Goal: Task Accomplishment & Management: Manage account settings

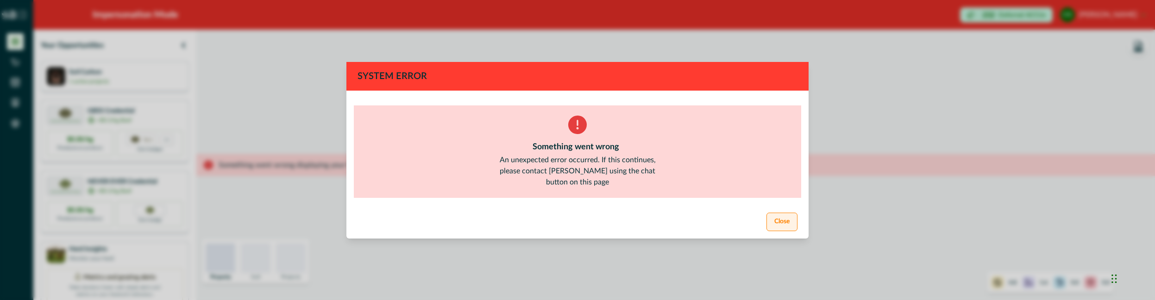
drag, startPoint x: 786, startPoint y: 219, endPoint x: 483, endPoint y: 166, distance: 307.9
click at [786, 219] on button "Close" at bounding box center [781, 222] width 31 height 19
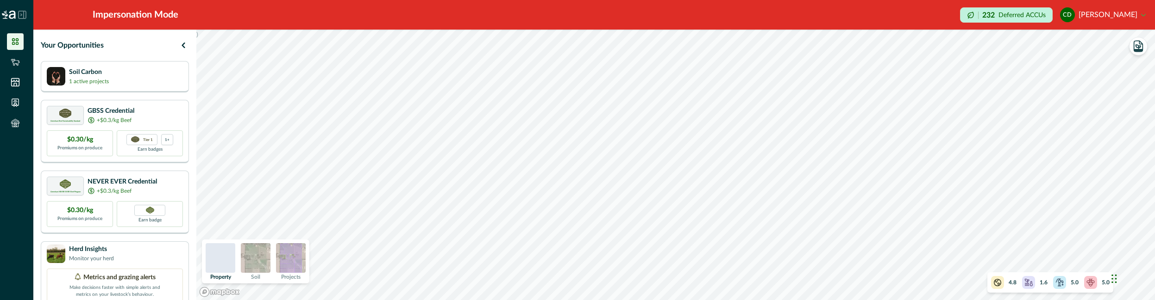
click at [263, 246] on img at bounding box center [256, 259] width 30 height 30
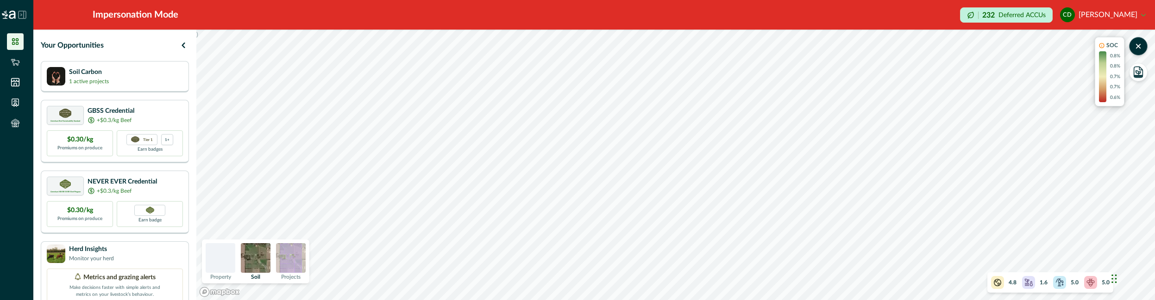
click at [294, 259] on img at bounding box center [291, 259] width 30 height 30
click at [250, 254] on img at bounding box center [256, 259] width 30 height 30
click at [293, 258] on img at bounding box center [291, 259] width 30 height 30
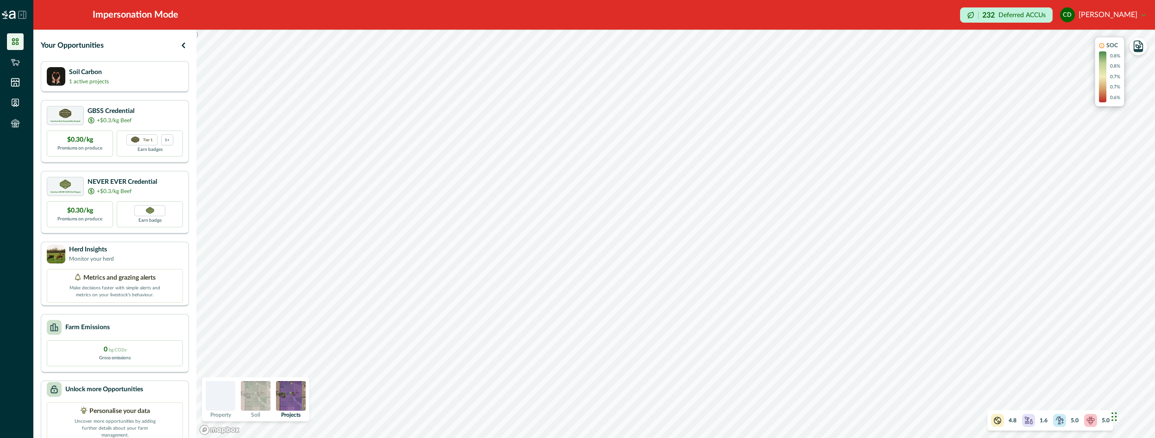
click at [1087, 7] on button "cd [PERSON_NAME]" at bounding box center [1103, 15] width 86 height 22
click at [1067, 39] on button "Sign out" at bounding box center [1093, 41] width 103 height 15
